Goal: Ask a question

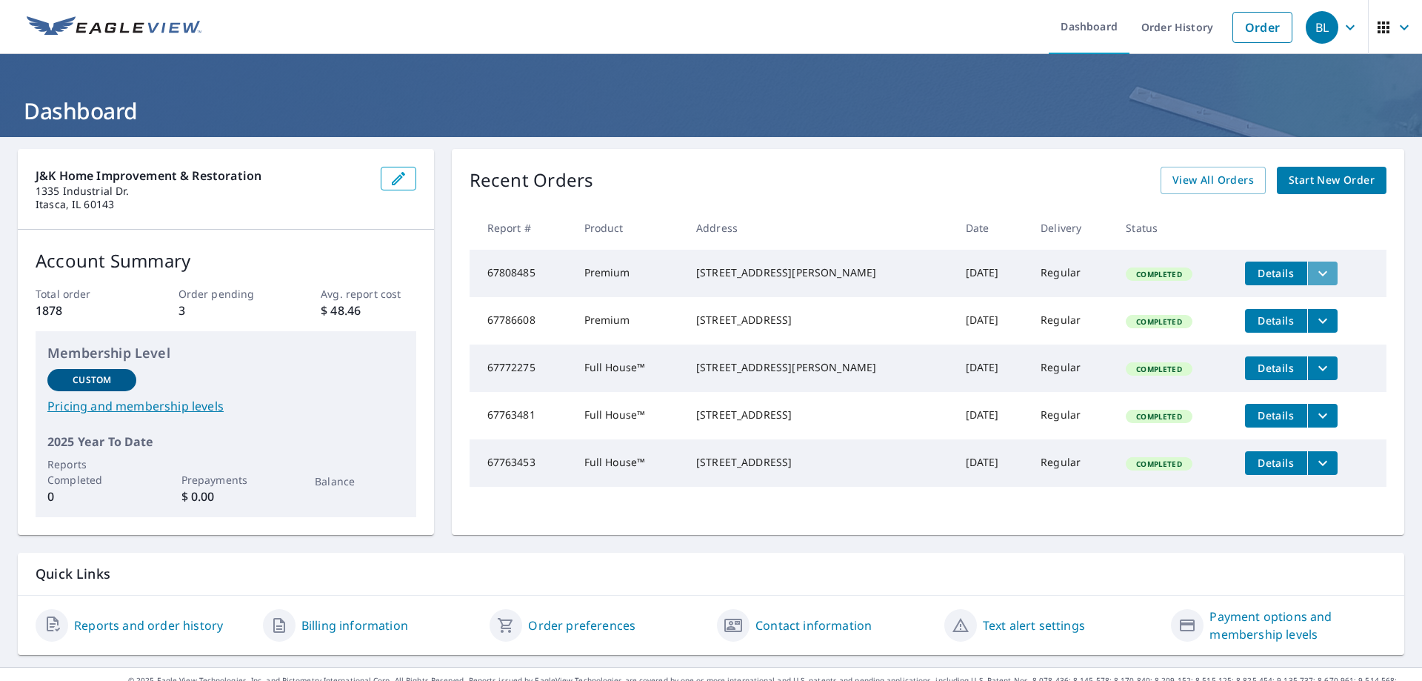
click at [1314, 267] on icon "filesDropdownBtn-67808485" at bounding box center [1323, 273] width 18 height 18
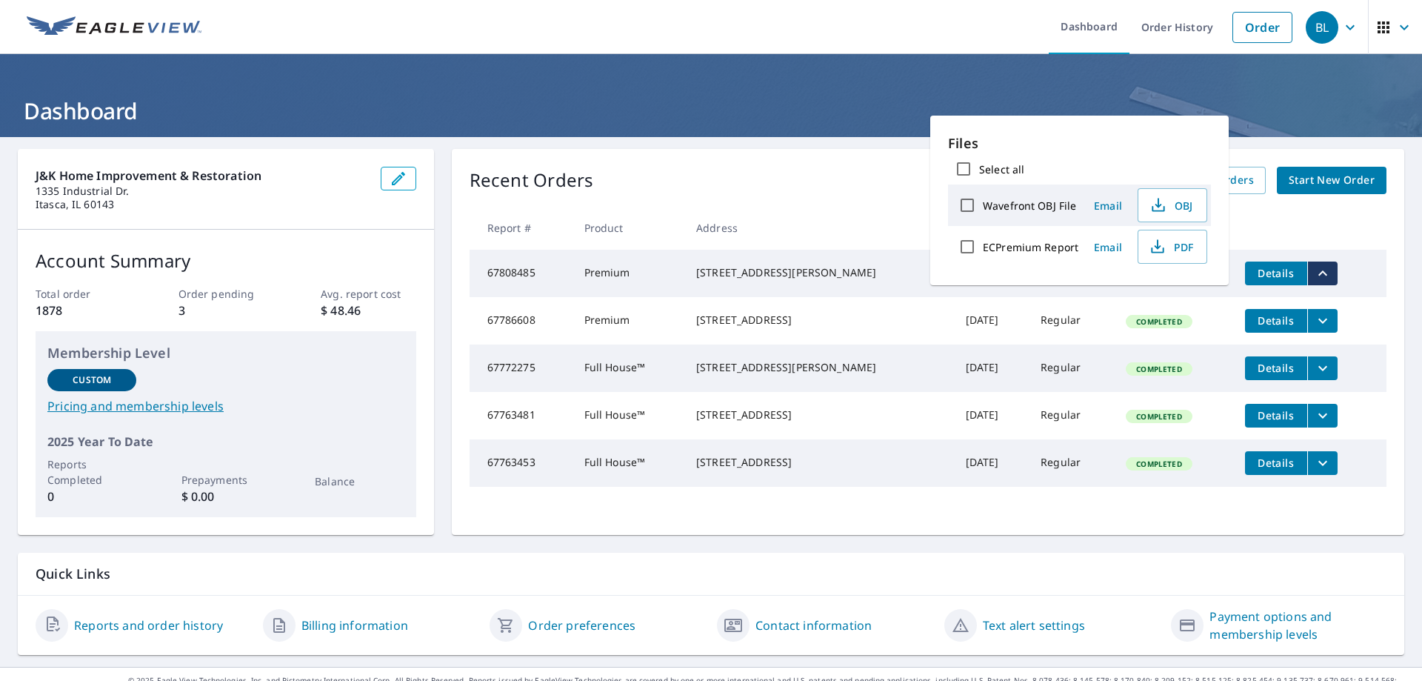
click at [799, 182] on div "Recent Orders View All Orders Start New Order" at bounding box center [928, 180] width 917 height 27
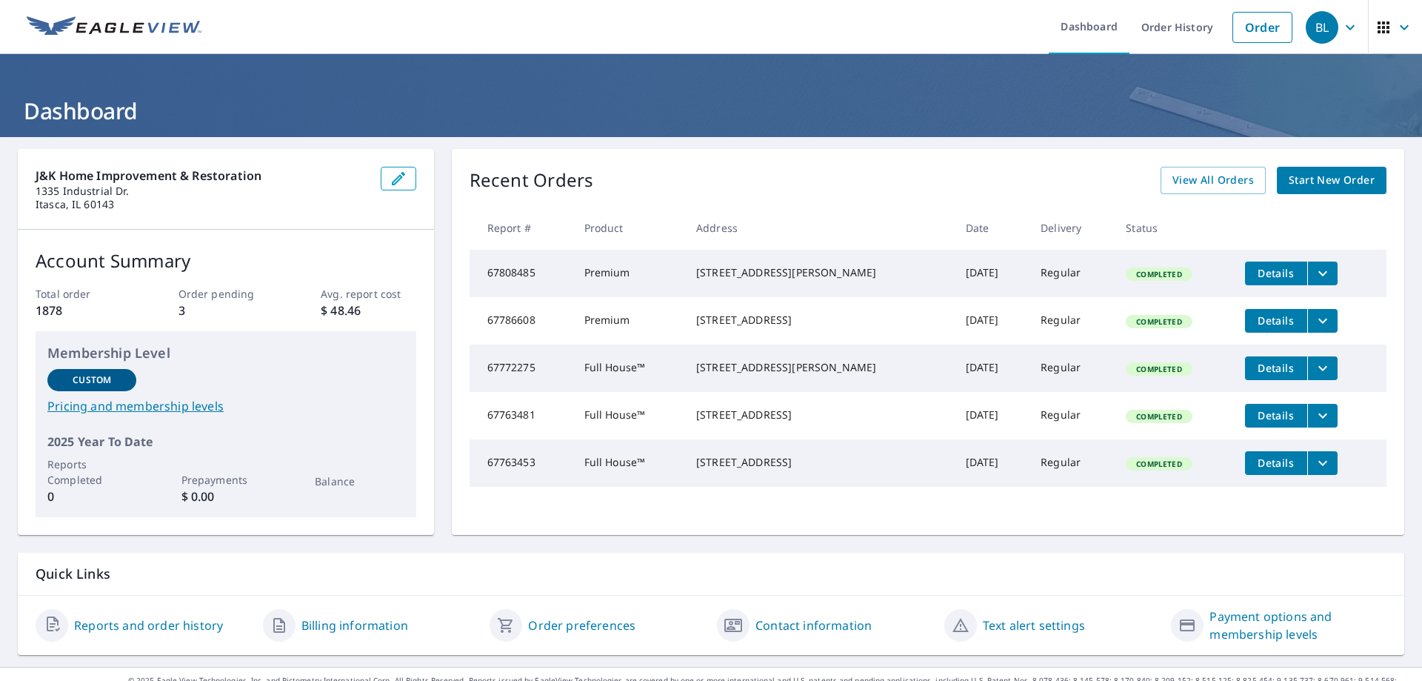
click at [509, 276] on td "67808485" at bounding box center [521, 273] width 103 height 47
copy td "67808485"
click at [1342, 36] on icon "button" at bounding box center [1351, 28] width 18 height 18
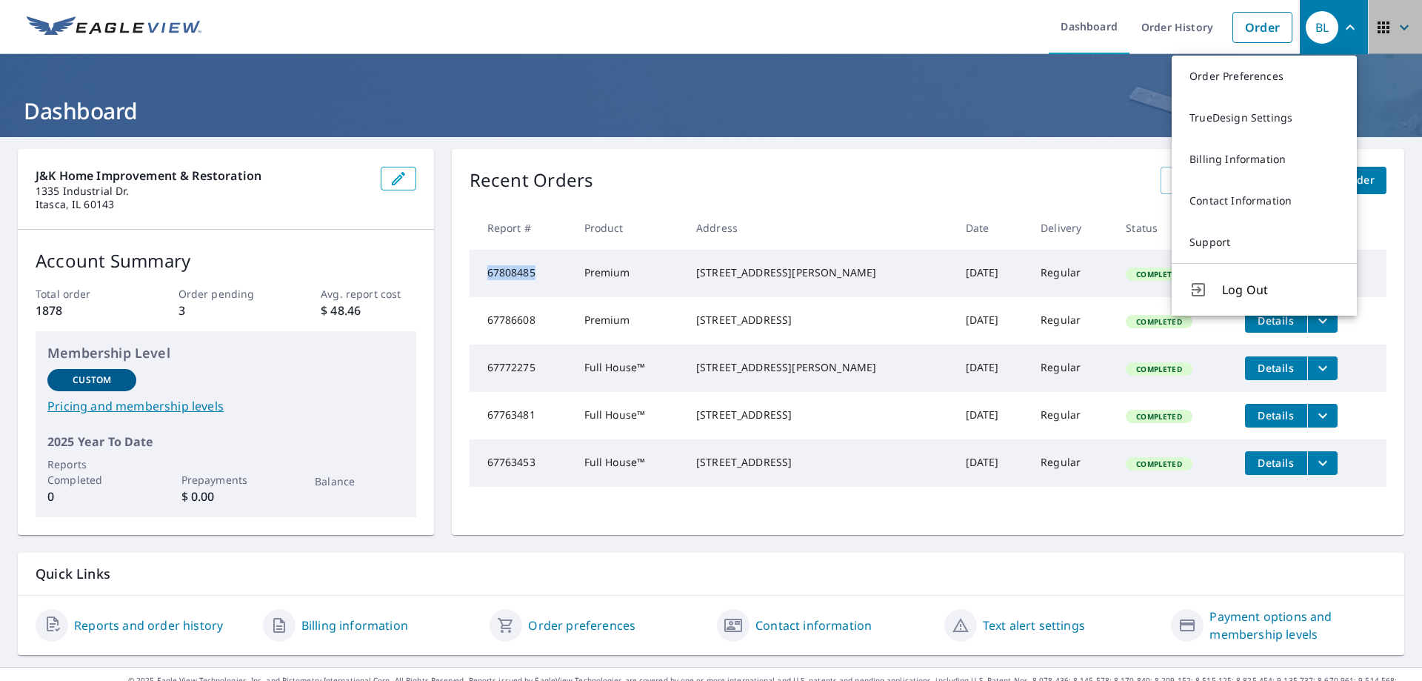
click at [1396, 33] on icon "button" at bounding box center [1405, 28] width 18 height 18
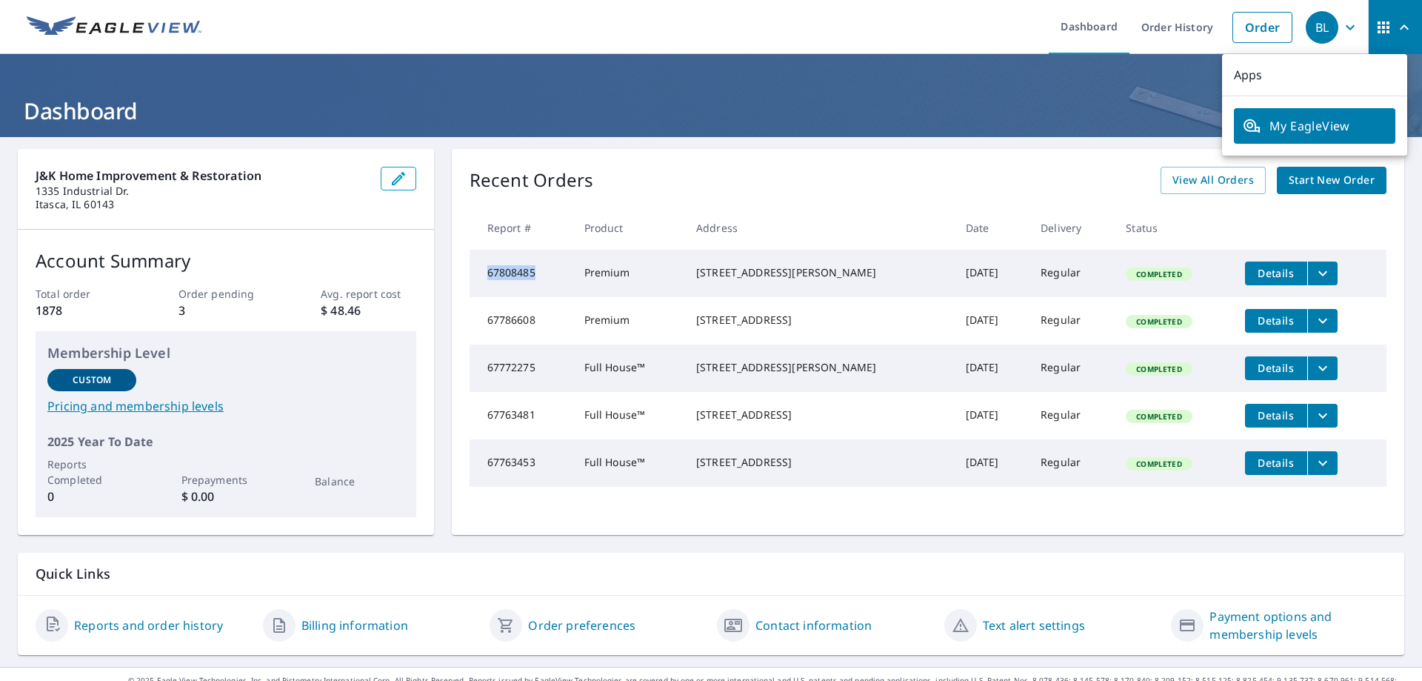
click at [1337, 37] on span "BL" at bounding box center [1334, 28] width 56 height 36
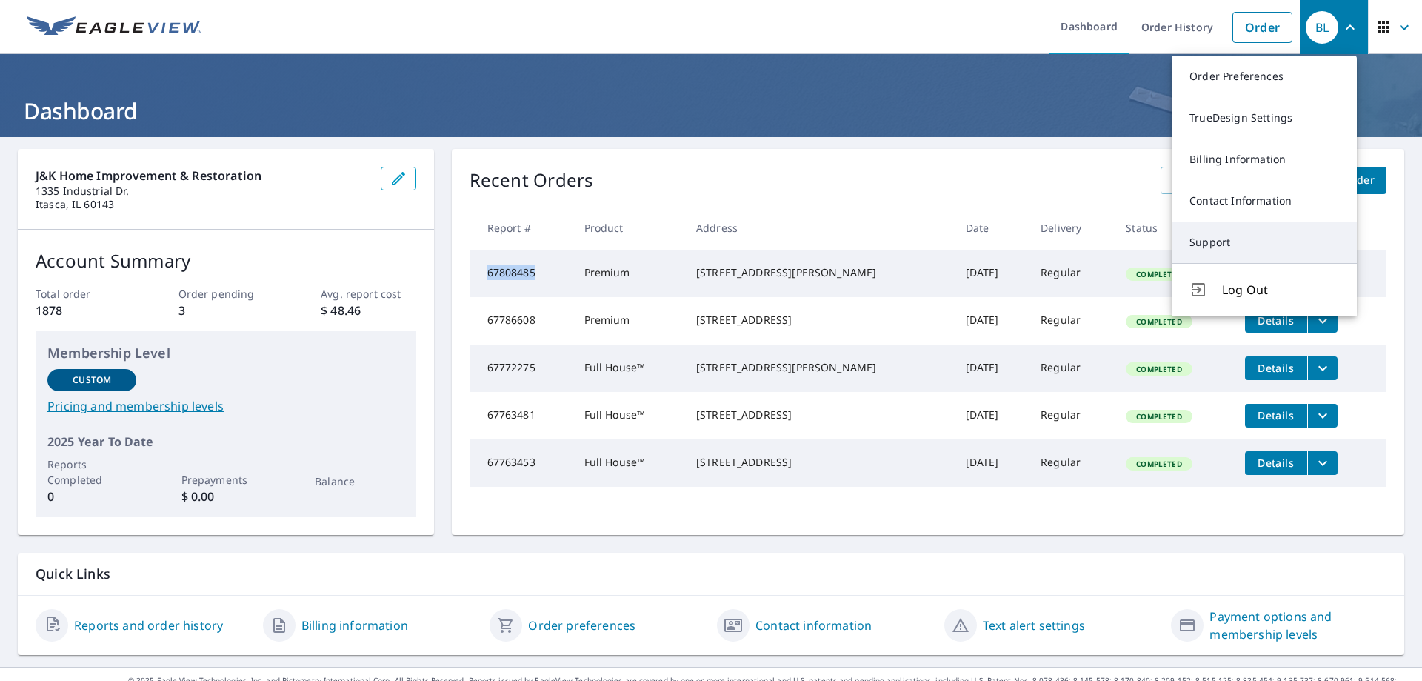
click at [1232, 237] on link "Support" at bounding box center [1264, 241] width 185 height 41
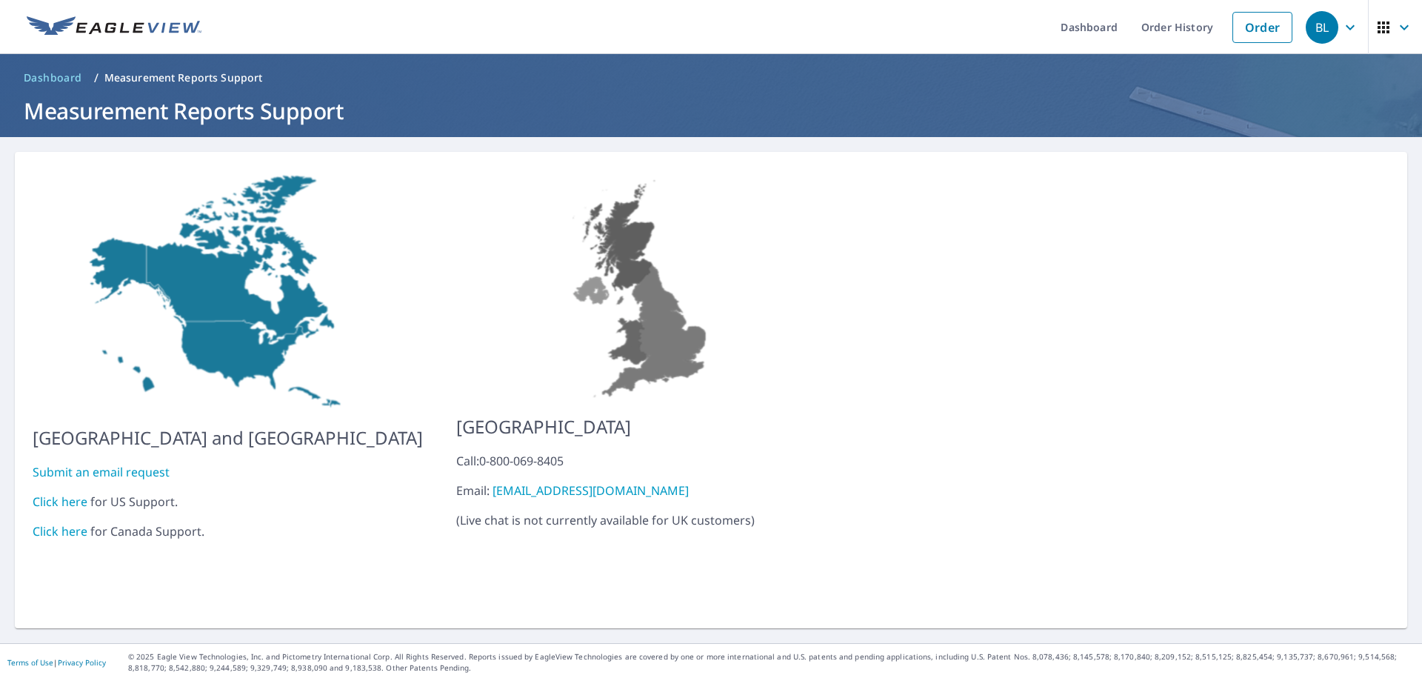
click at [47, 493] on link "Click here" at bounding box center [60, 501] width 55 height 16
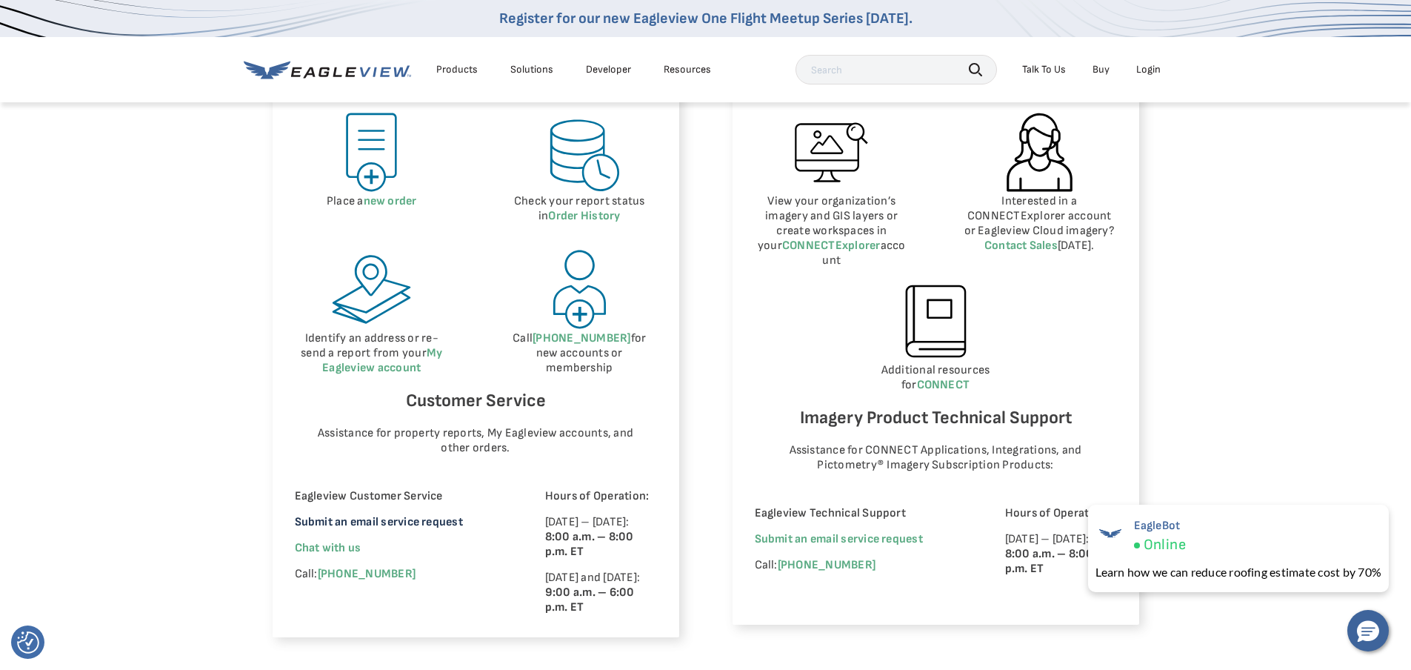
scroll to position [741, 0]
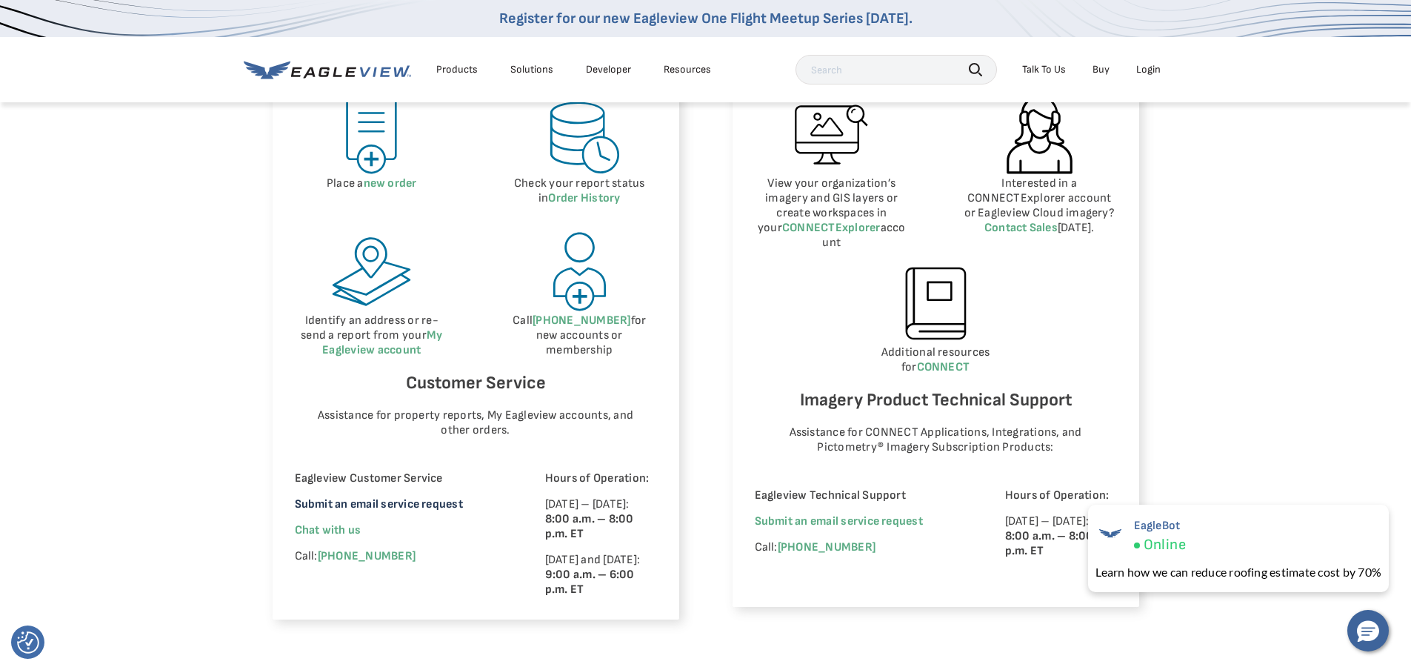
click at [387, 502] on link "Submit an email service request" at bounding box center [379, 504] width 168 height 14
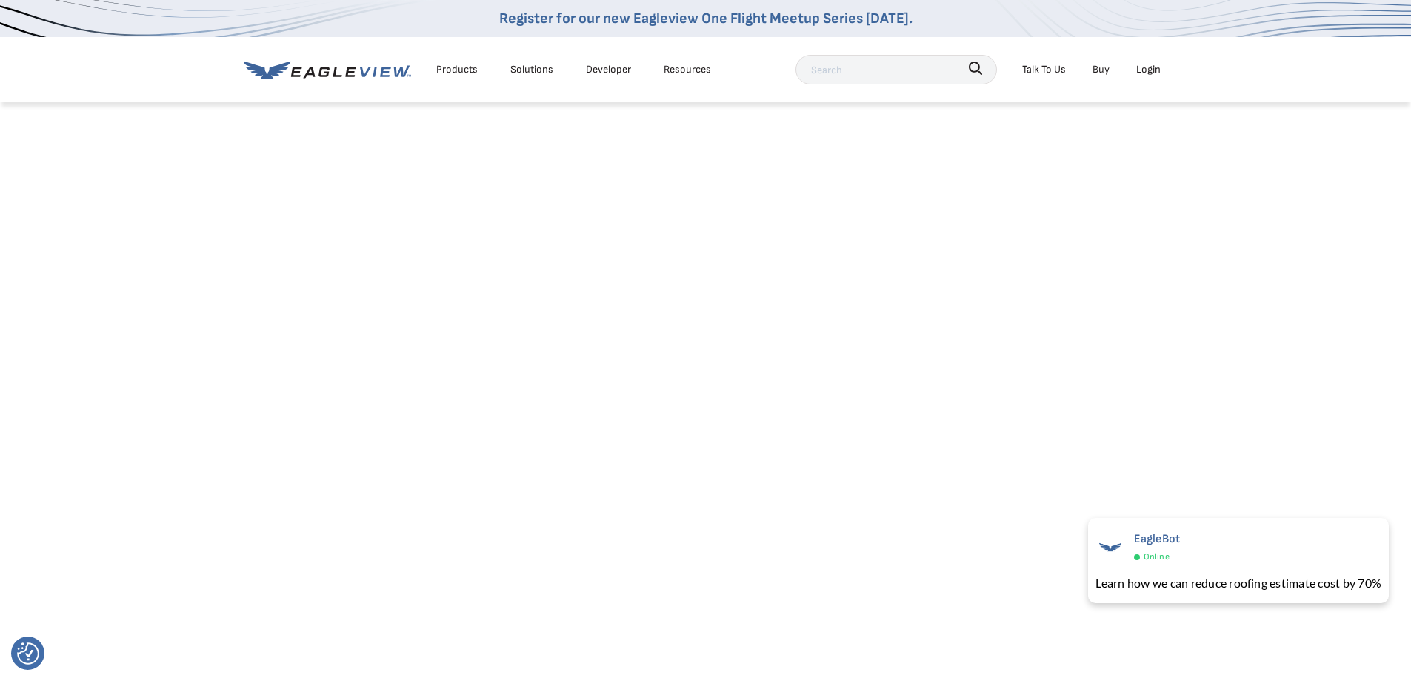
click at [1138, 70] on div "Login" at bounding box center [1148, 69] width 24 height 19
click at [1135, 245] on link "MyEagleview" at bounding box center [1138, 242] width 59 height 19
